Goal: Information Seeking & Learning: Learn about a topic

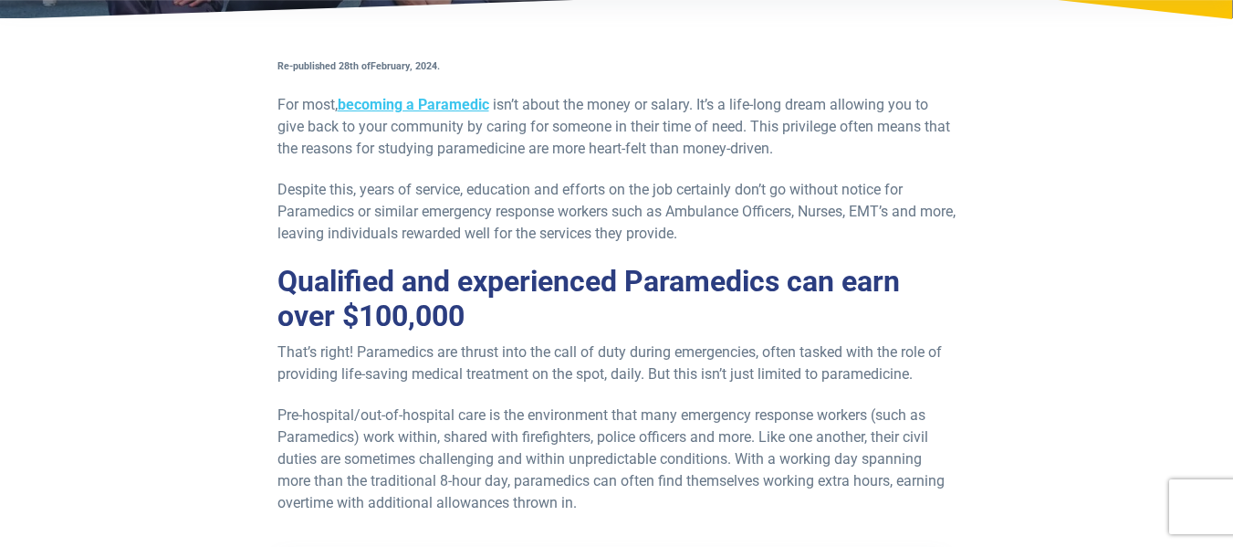
scroll to position [365, 0]
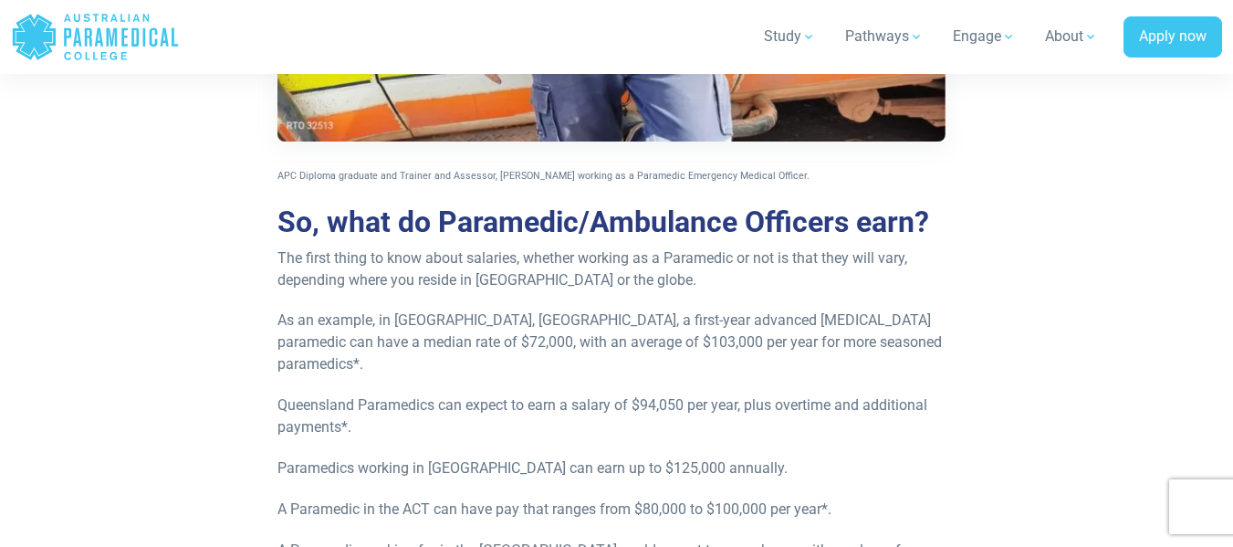
scroll to position [1369, 0]
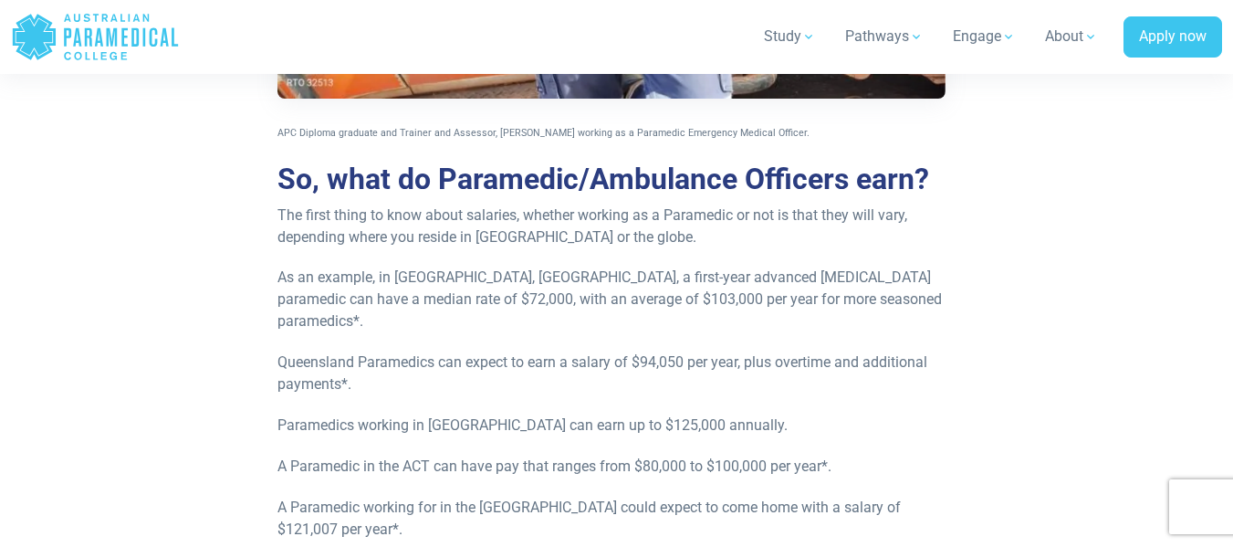
click at [0, 0] on link "HLT37215 Certificate III in Pathology Collection" at bounding box center [0, 0] width 0 height 0
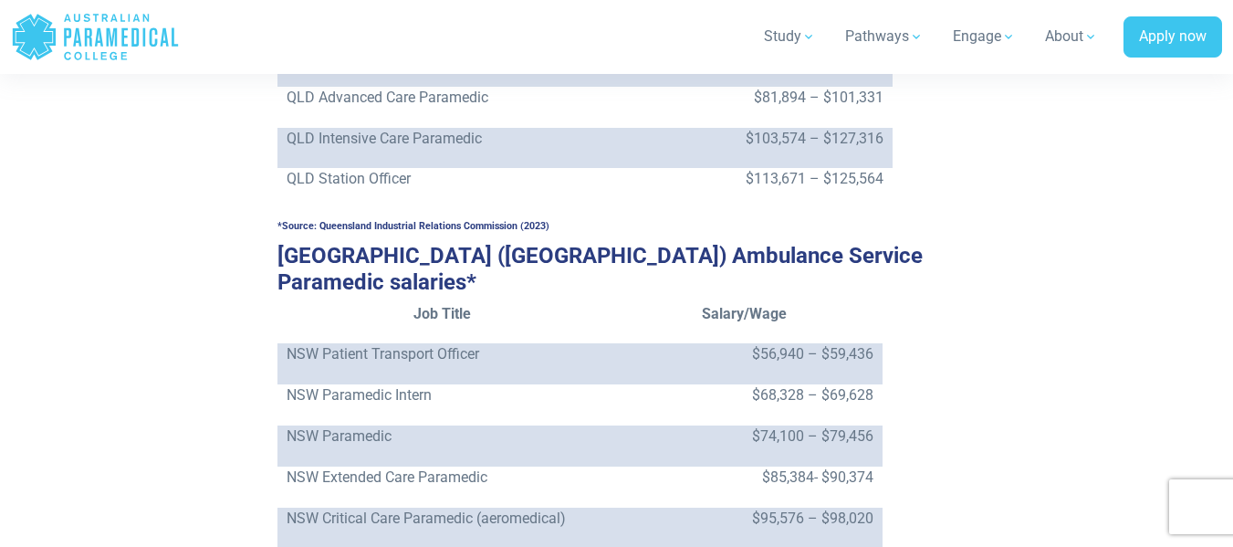
scroll to position [2281, 0]
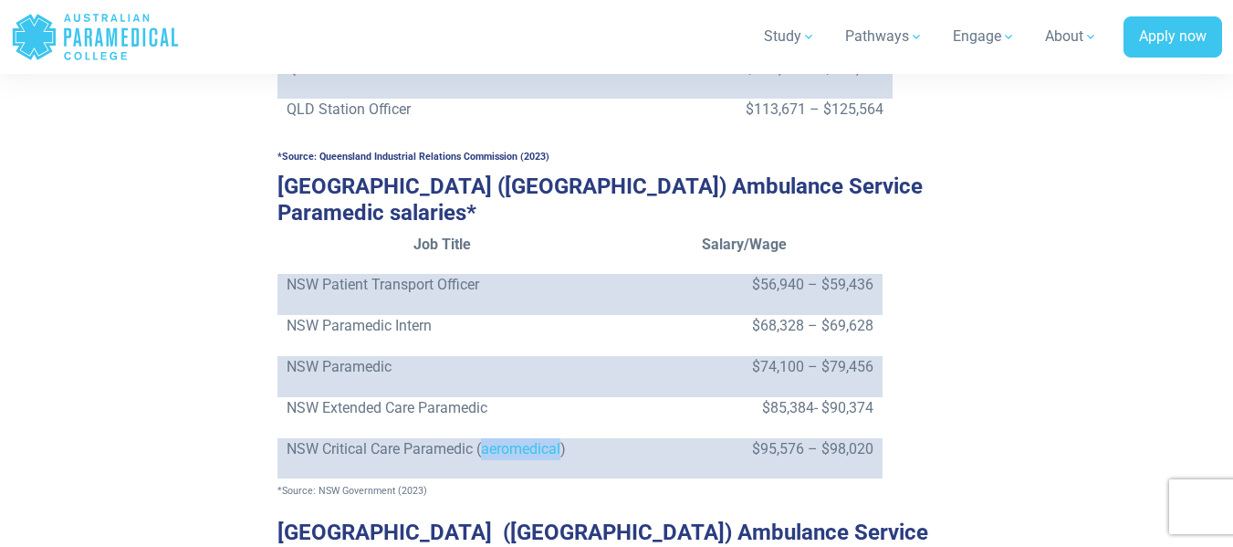
drag, startPoint x: 485, startPoint y: 373, endPoint x: 564, endPoint y: 383, distance: 80.0
click at [564, 438] on p "NSW Critical Care Paramedic (aeromedical)" at bounding box center [443, 449] width 312 height 22
copy p "aeromedical"
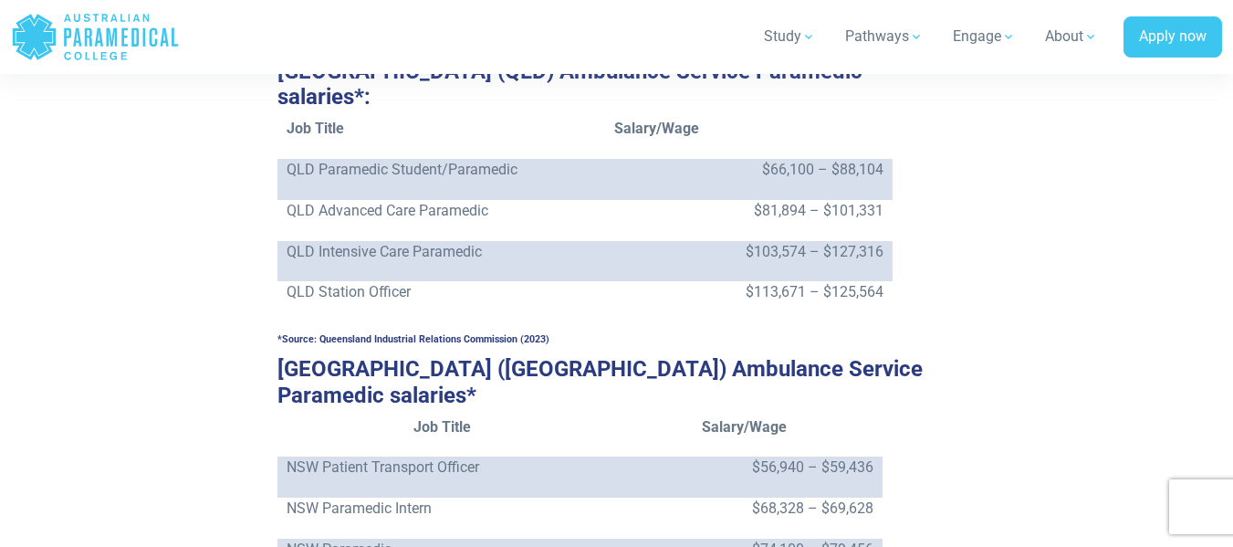
scroll to position [2190, 0]
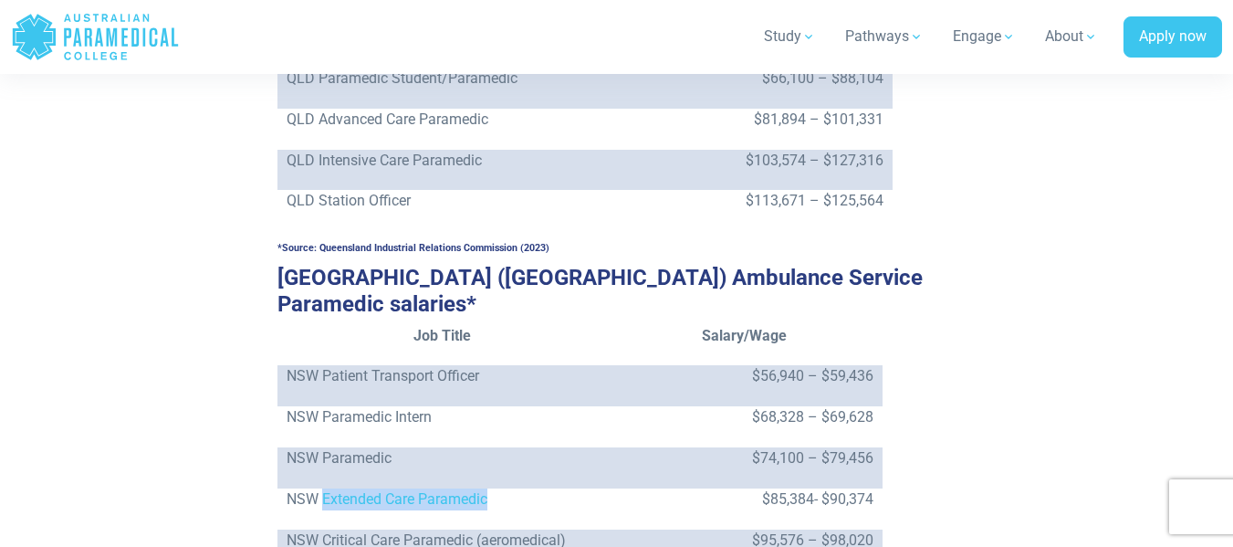
drag, startPoint x: 320, startPoint y: 428, endPoint x: 497, endPoint y: 436, distance: 177.2
click at [497, 488] on td "NSW Extended Care Paramedic" at bounding box center [442, 508] width 330 height 41
copy p "Extended Care Paramedic"
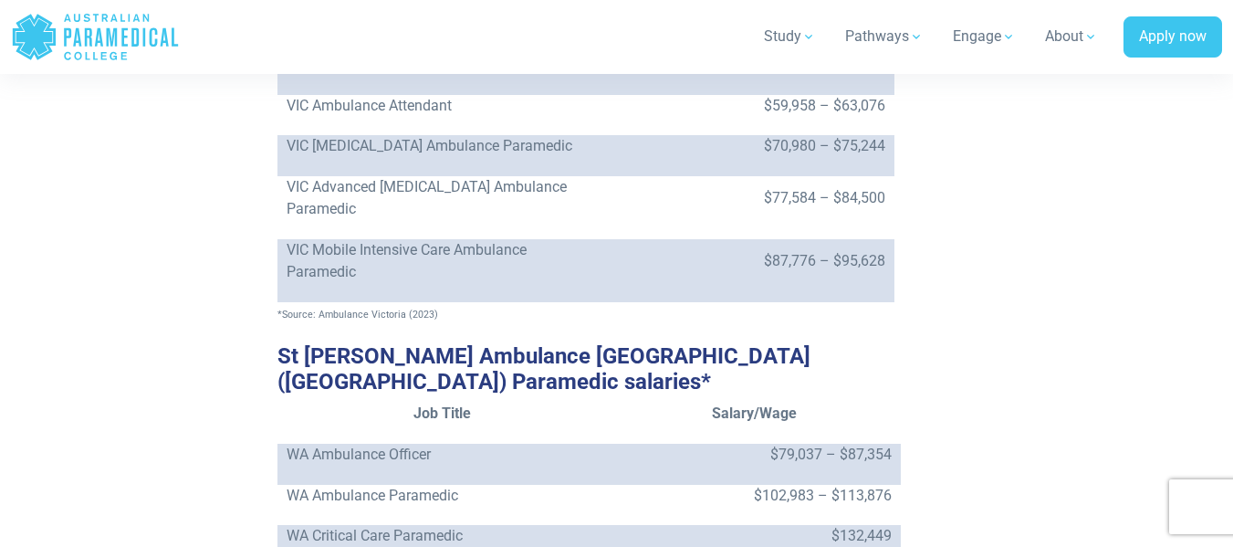
scroll to position [3285, 0]
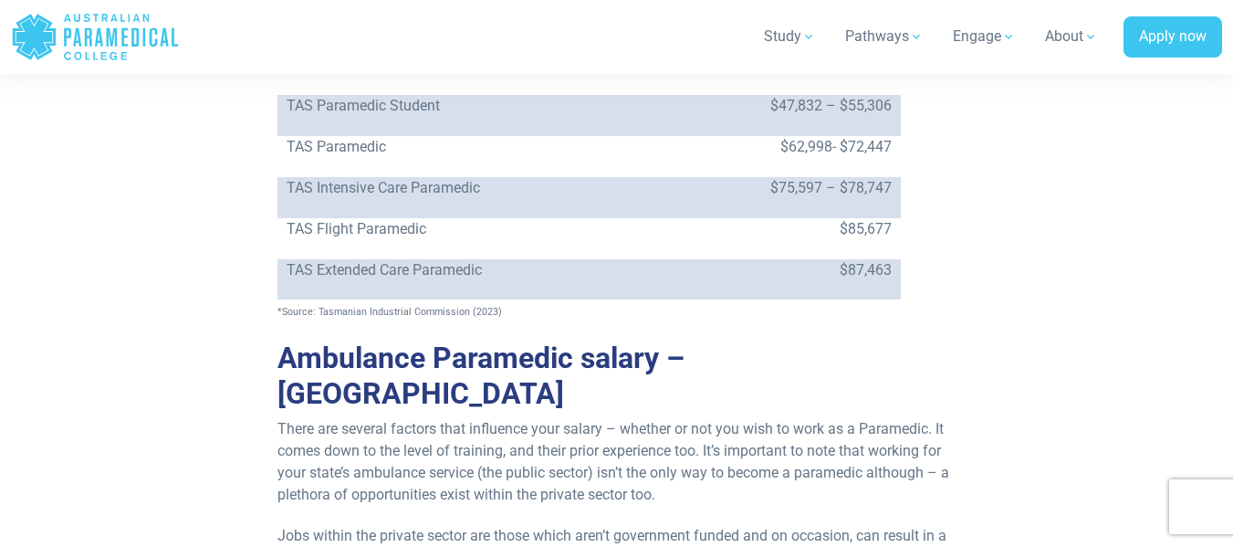
scroll to position [4197, 0]
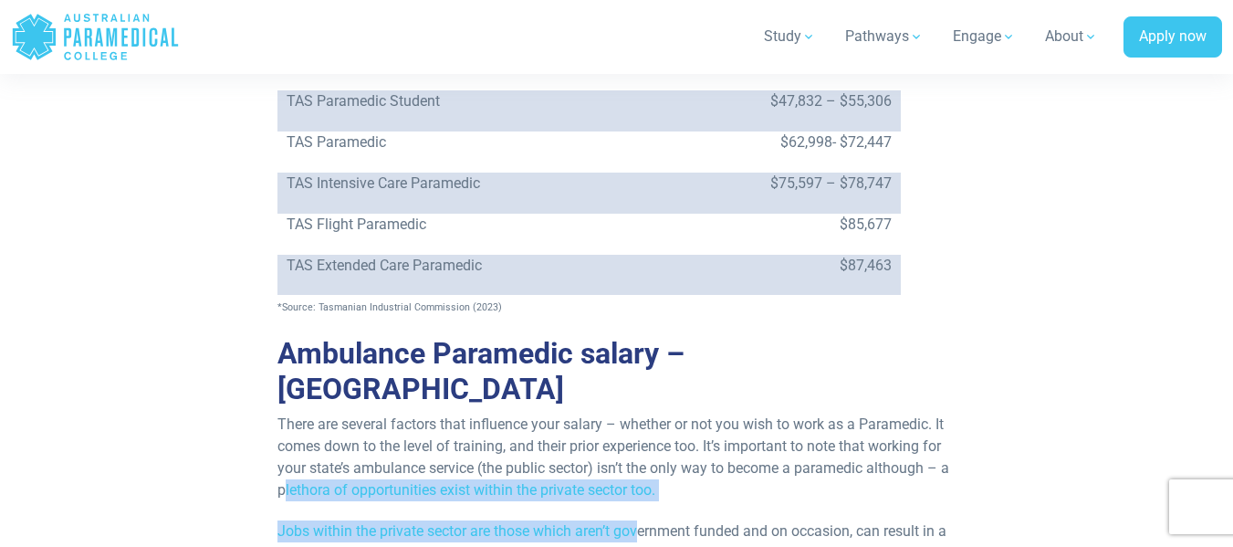
drag, startPoint x: 286, startPoint y: 276, endPoint x: 645, endPoint y: 287, distance: 359.7
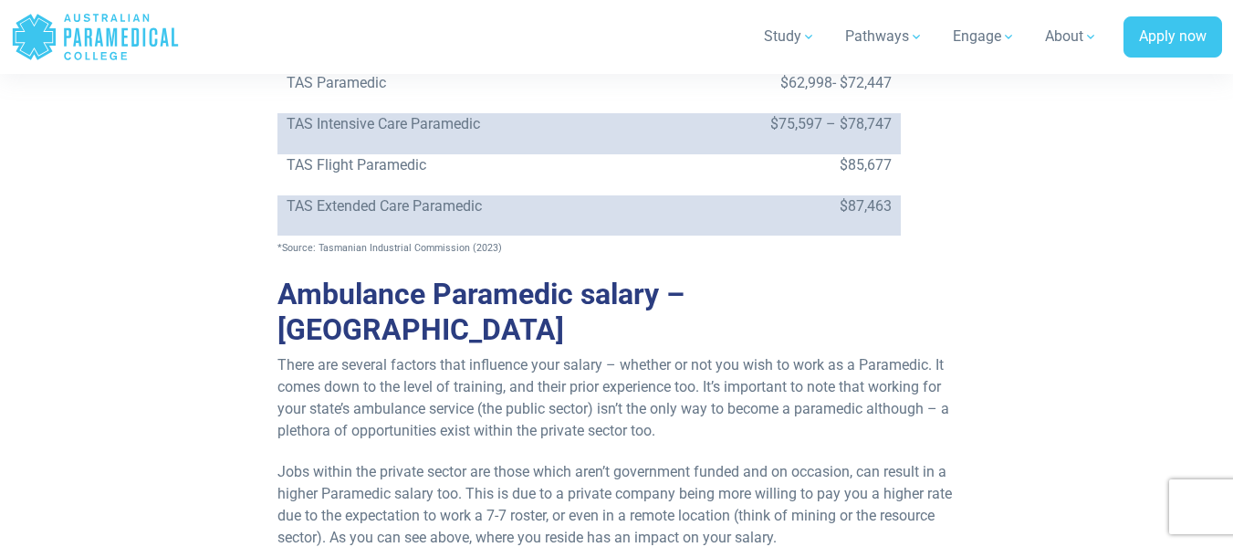
scroll to position [4289, 0]
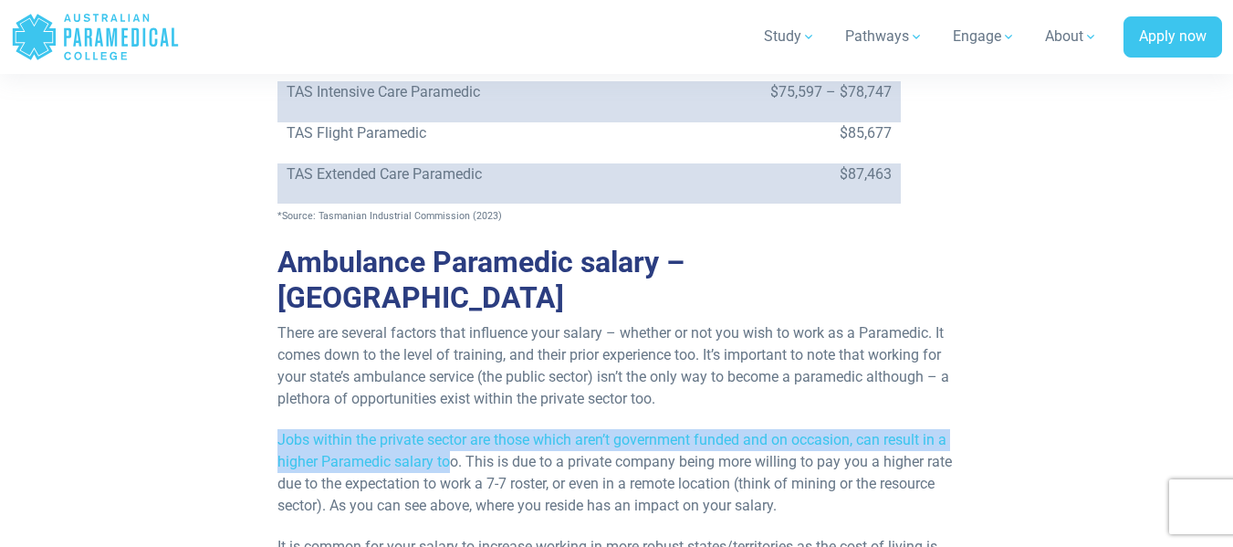
drag, startPoint x: 276, startPoint y: 226, endPoint x: 454, endPoint y: 253, distance: 179.0
click at [454, 429] on p "Jobs within the private sector are those which aren’t government funded and on …" at bounding box center [616, 473] width 679 height 88
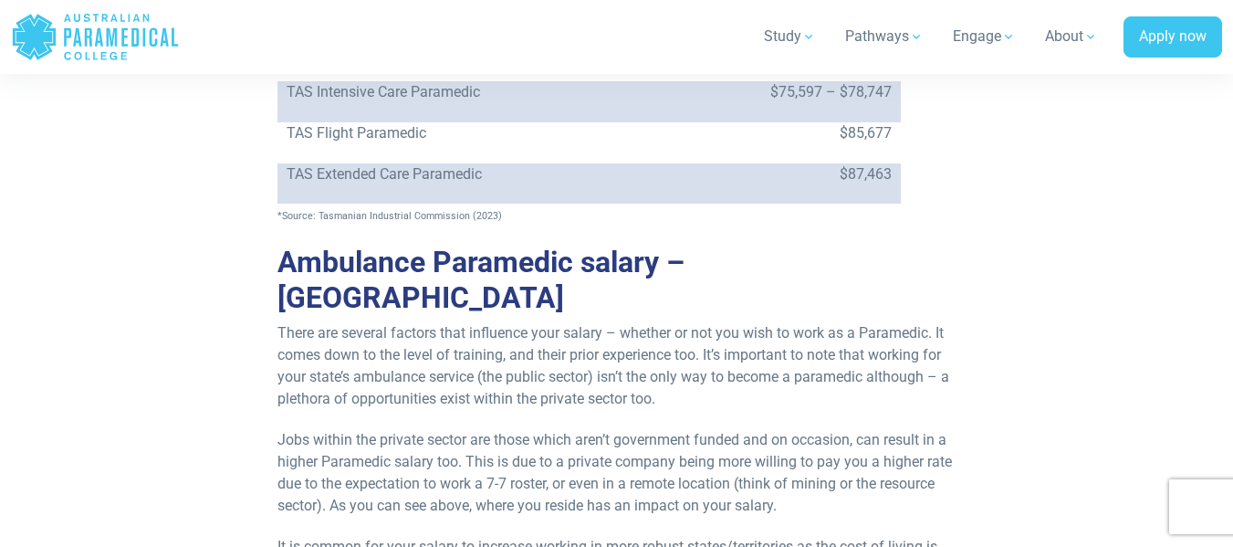
click at [455, 429] on p "Jobs within the private sector are those which aren’t government funded and on …" at bounding box center [616, 473] width 679 height 88
drag, startPoint x: 489, startPoint y: 268, endPoint x: 510, endPoint y: 277, distance: 22.9
click at [510, 429] on p "Jobs within the private sector are those which aren’t government funded and on …" at bounding box center [616, 473] width 679 height 88
click at [650, 429] on p "Jobs within the private sector are those which aren’t government funded and on …" at bounding box center [616, 473] width 679 height 88
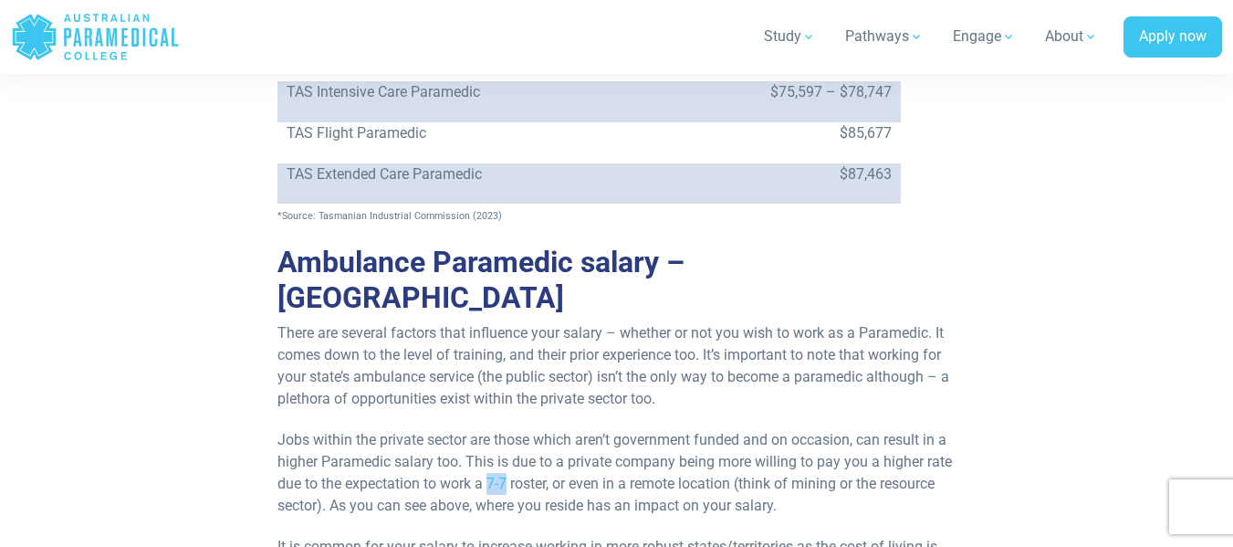
drag, startPoint x: 490, startPoint y: 272, endPoint x: 510, endPoint y: 269, distance: 20.3
click at [510, 429] on p "Jobs within the private sector are those which aren’t government funded and on …" at bounding box center [616, 473] width 679 height 88
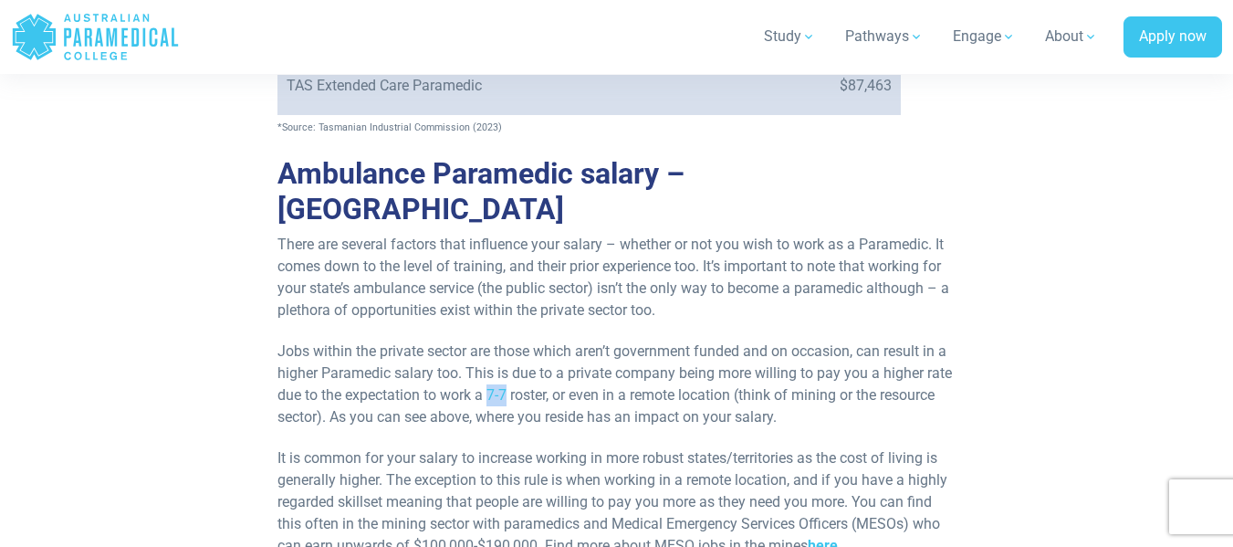
scroll to position [4380, 0]
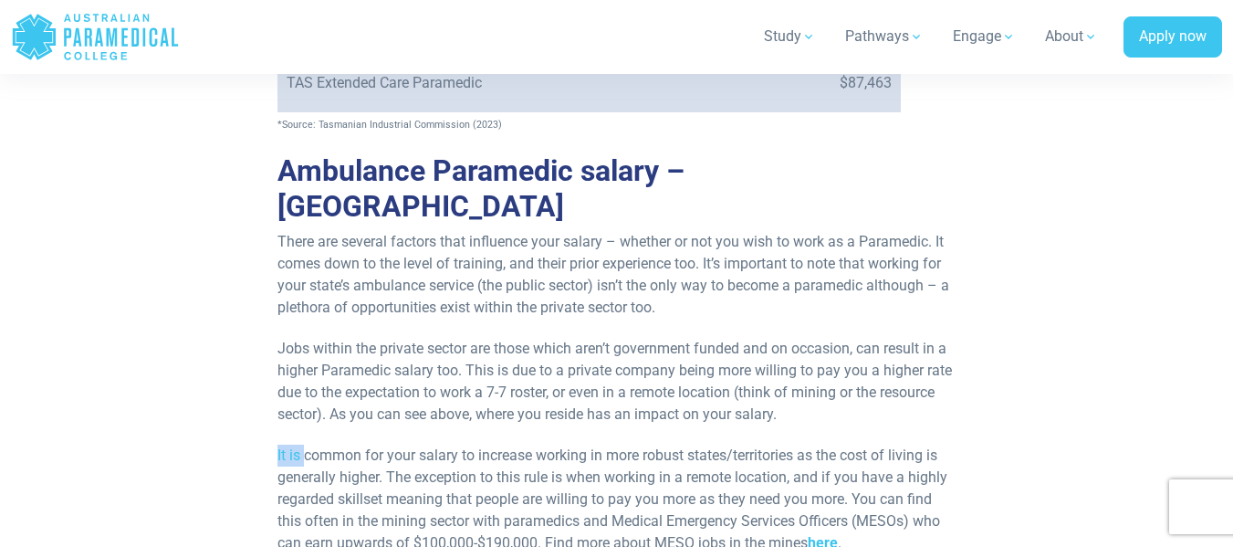
drag, startPoint x: 271, startPoint y: 241, endPoint x: 304, endPoint y: 241, distance: 32.8
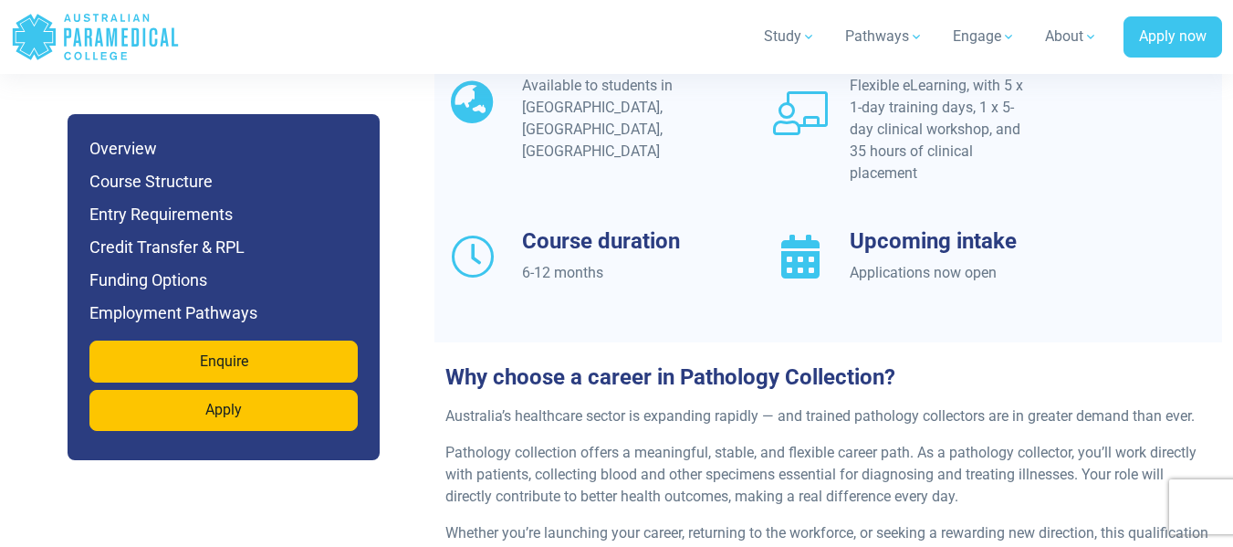
scroll to position [1791, 0]
